Goal: Communication & Community: Answer question/provide support

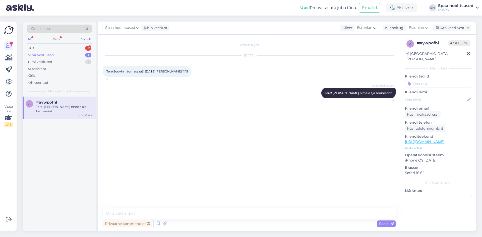
click at [44, 55] on div "Minu vestlused" at bounding box center [41, 55] width 26 height 5
click at [44, 61] on div "Tiimi vestlused" at bounding box center [40, 61] width 25 height 5
click at [32, 47] on div "Uus" at bounding box center [31, 48] width 6 height 5
click at [73, 106] on div "Mis numbril saab ühendust Spa-ga?" at bounding box center [64, 107] width 57 height 5
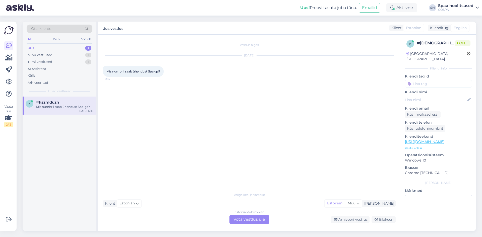
click at [246, 219] on div "Estonian to Estonian Võta vestlus üle" at bounding box center [249, 219] width 40 height 9
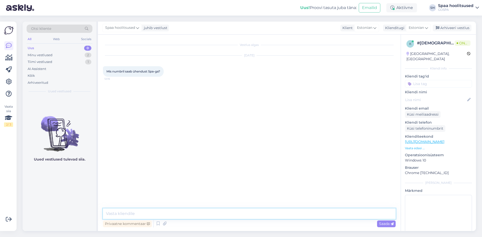
click at [116, 213] on textarea at bounding box center [249, 214] width 293 height 11
click at [169, 213] on textarea "Tere! Spaa telefoninumber [PHONE_NUMBER]" at bounding box center [249, 214] width 293 height 11
type textarea "Tere! Spaa telefoninumber [PHONE_NUMBER]"
click at [382, 224] on span "Saada" at bounding box center [386, 224] width 15 height 5
